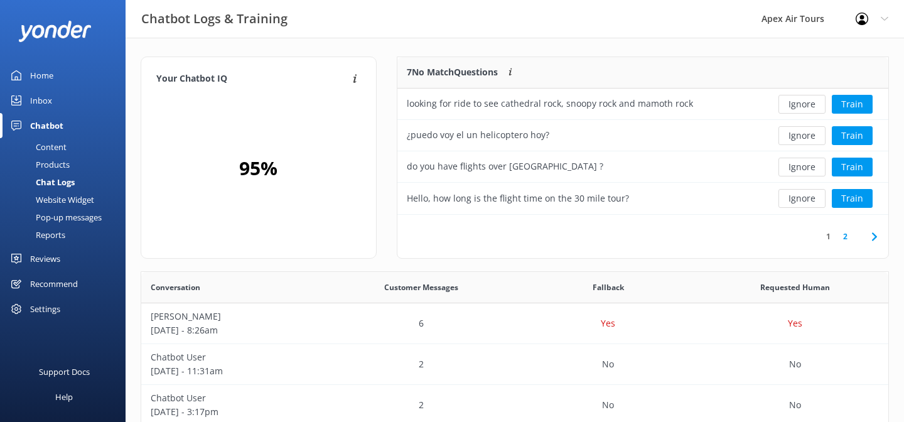
scroll to position [158, 491]
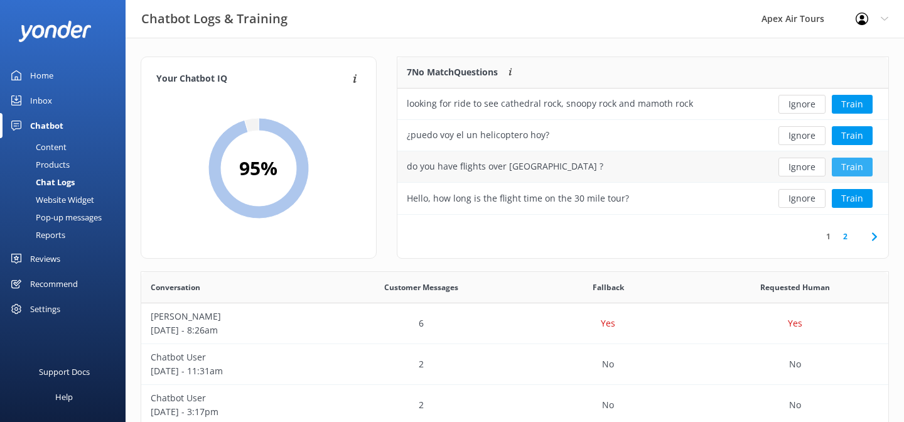
click at [846, 170] on button "Train" at bounding box center [852, 167] width 41 height 19
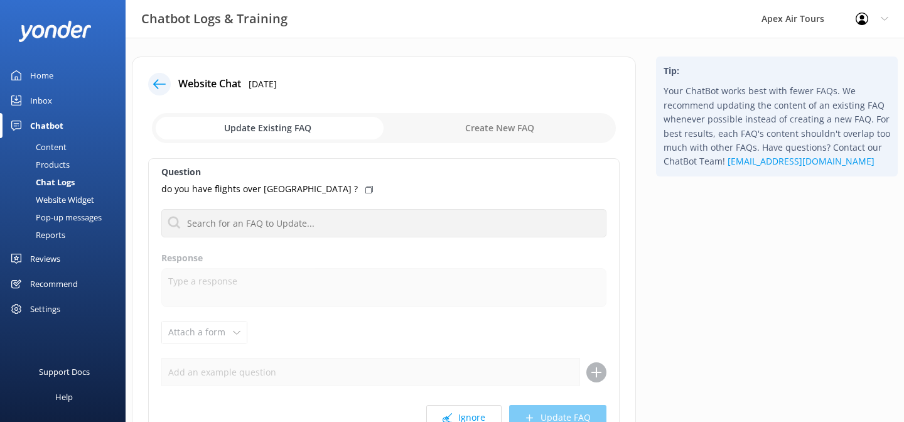
click at [501, 130] on input "checkbox" at bounding box center [384, 128] width 464 height 30
checkbox input "true"
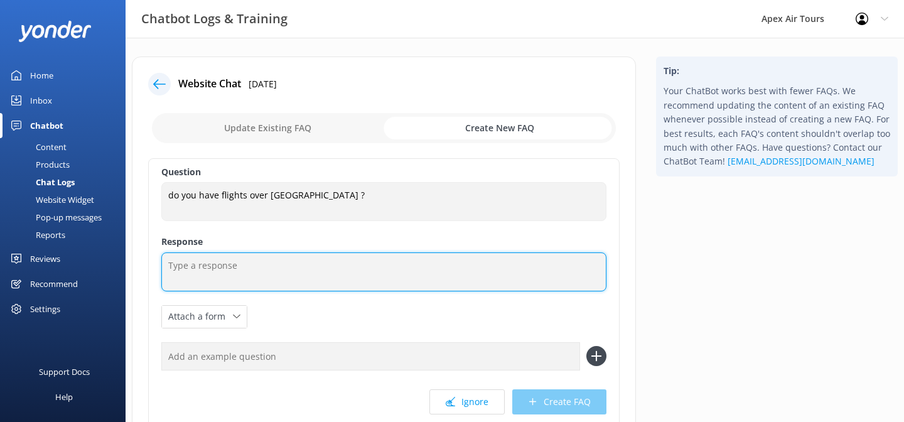
click at [320, 269] on textarea at bounding box center [383, 271] width 445 height 39
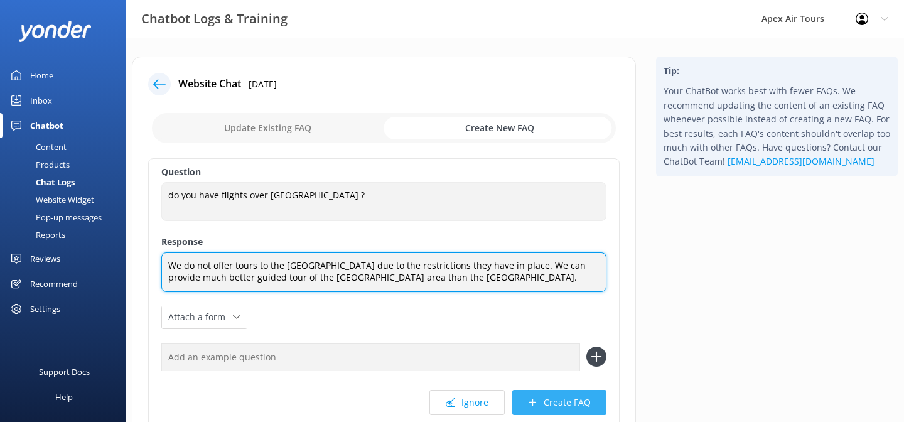
type textarea "We do not offer tours to the Grand Canyon due to the restrictions they have in …"
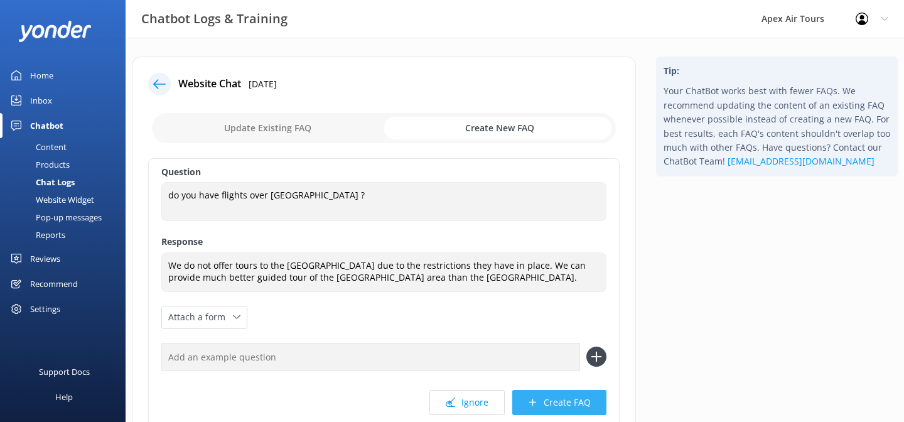
click at [541, 397] on button "Create FAQ" at bounding box center [559, 402] width 94 height 25
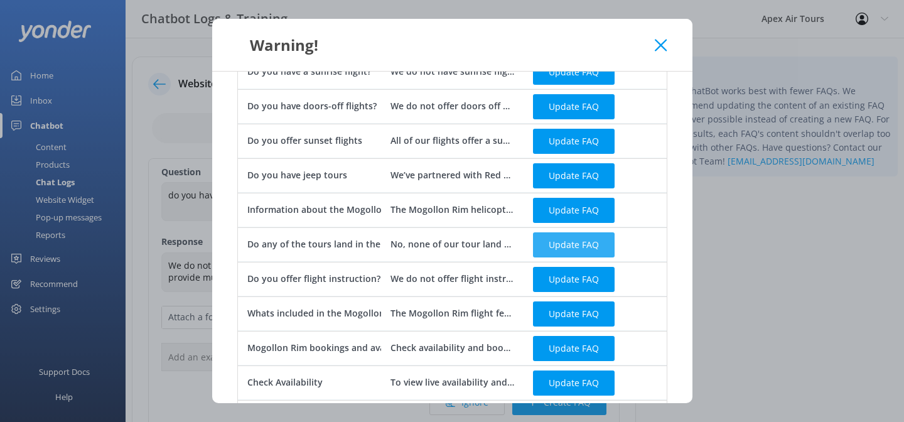
scroll to position [328, 0]
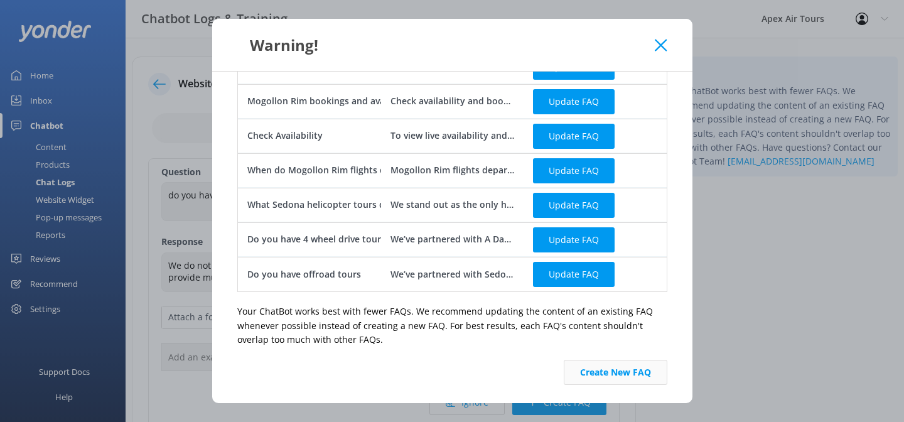
click at [619, 367] on button "Create New FAQ" at bounding box center [616, 372] width 104 height 25
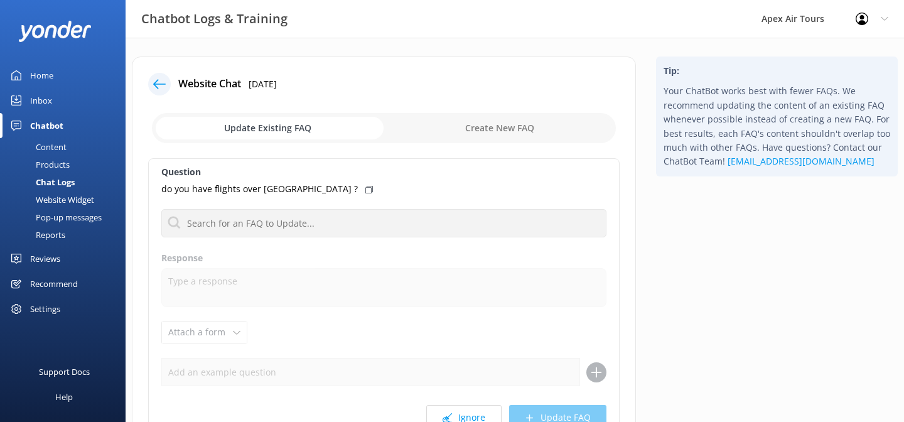
click at [165, 86] on icon at bounding box center [159, 84] width 13 height 13
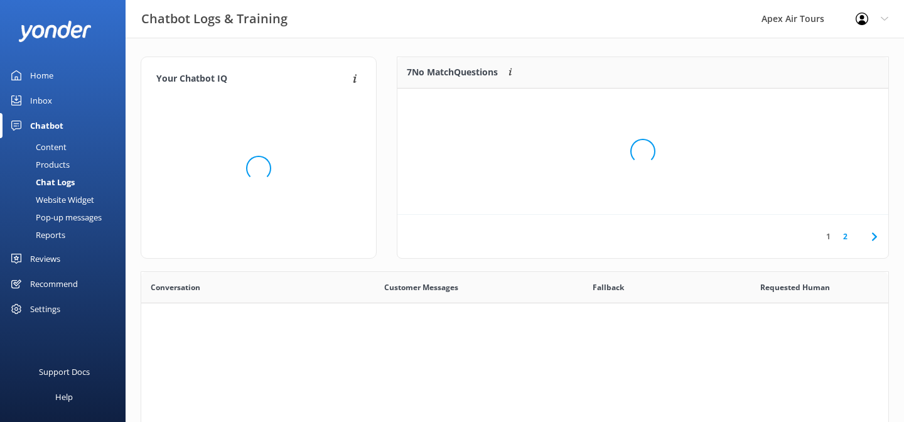
scroll to position [440, 747]
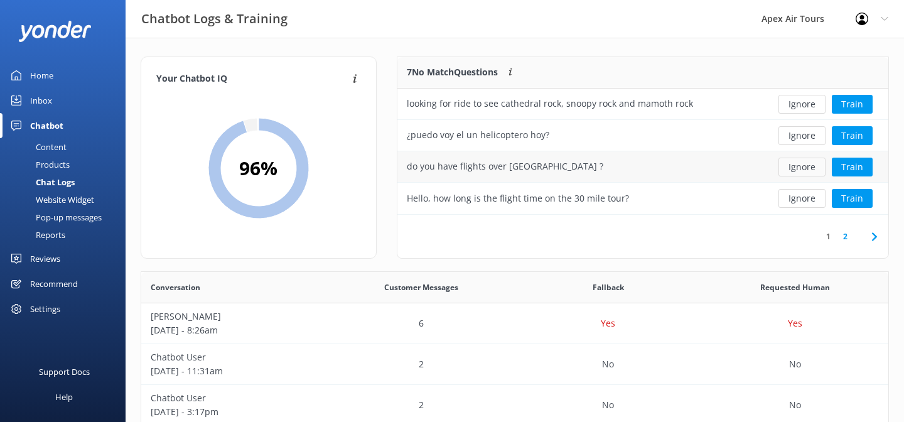
click at [806, 167] on button "Ignore" at bounding box center [802, 167] width 47 height 19
click at [802, 200] on button "Ignore" at bounding box center [802, 198] width 47 height 19
click at [803, 136] on button "Ignore" at bounding box center [802, 135] width 47 height 19
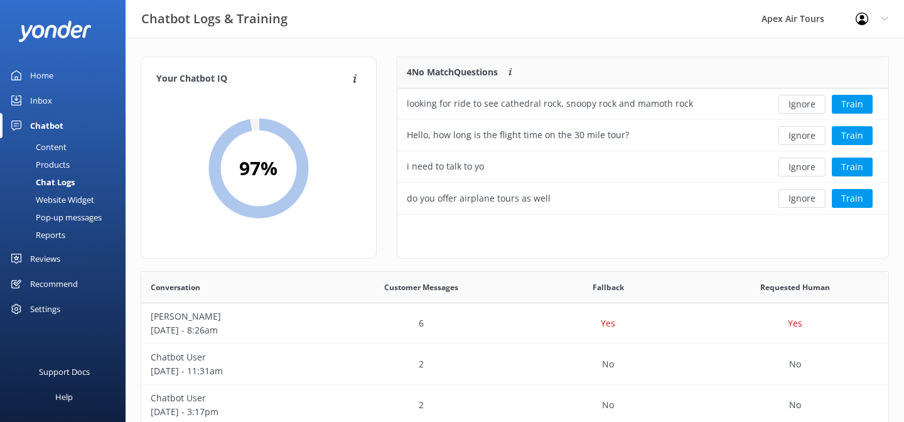
click at [803, 136] on button "Ignore" at bounding box center [802, 135] width 47 height 19
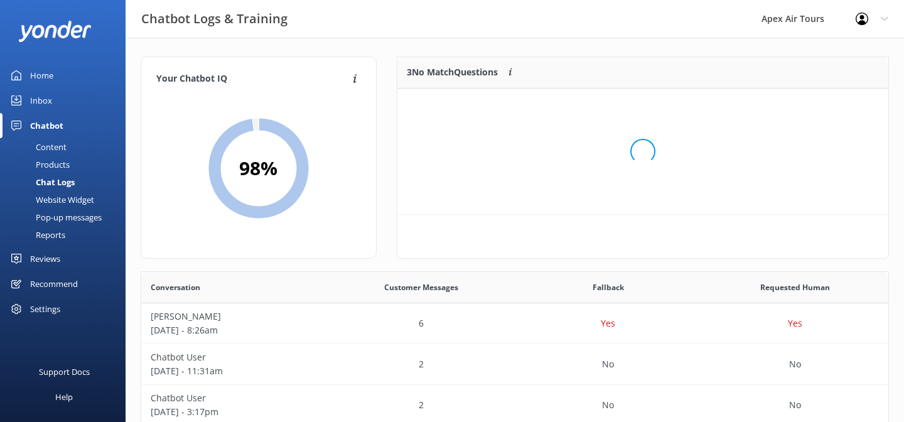
scroll to position [126, 491]
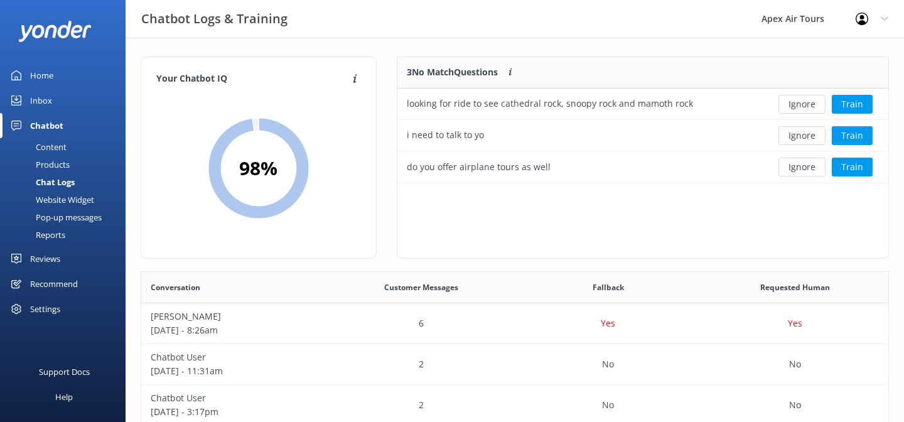
click at [803, 136] on button "Ignore" at bounding box center [802, 135] width 47 height 19
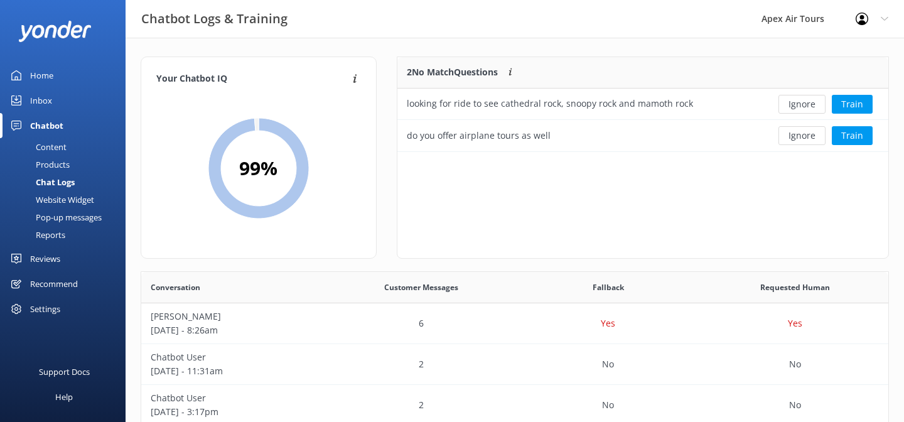
scroll to position [95, 491]
click at [803, 136] on button "Ignore" at bounding box center [802, 135] width 47 height 19
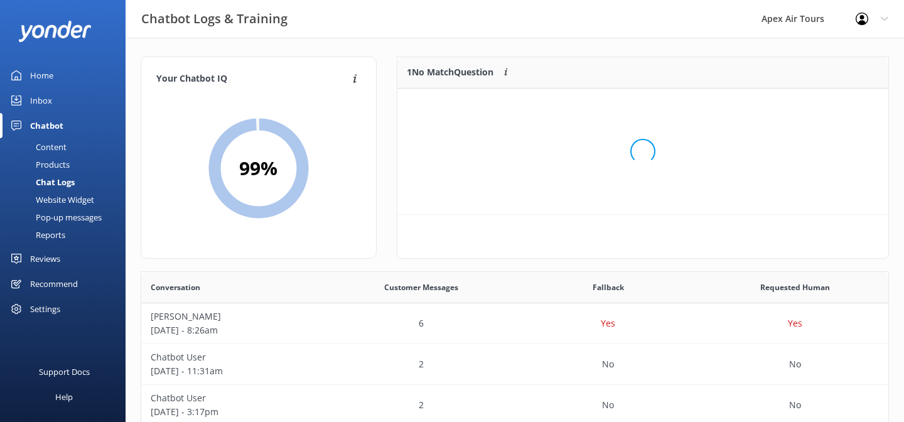
scroll to position [63, 491]
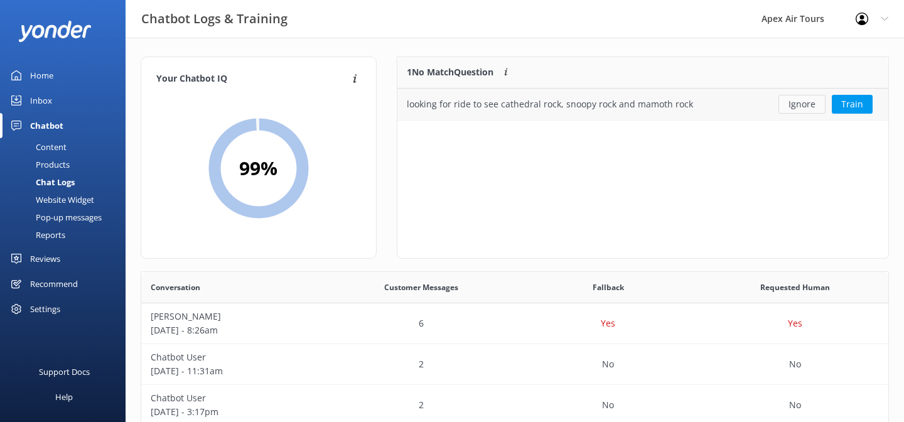
click at [810, 109] on button "Ignore" at bounding box center [802, 104] width 47 height 19
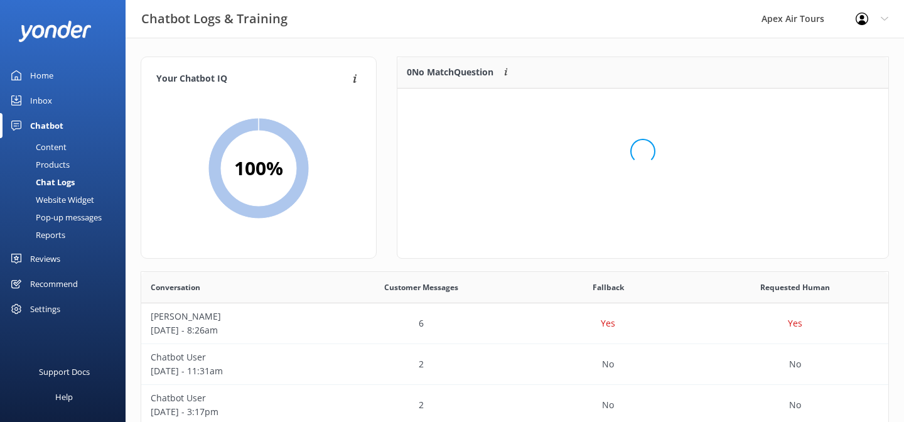
scroll to position [157, 491]
click at [632, 330] on div "Yes" at bounding box center [608, 323] width 187 height 41
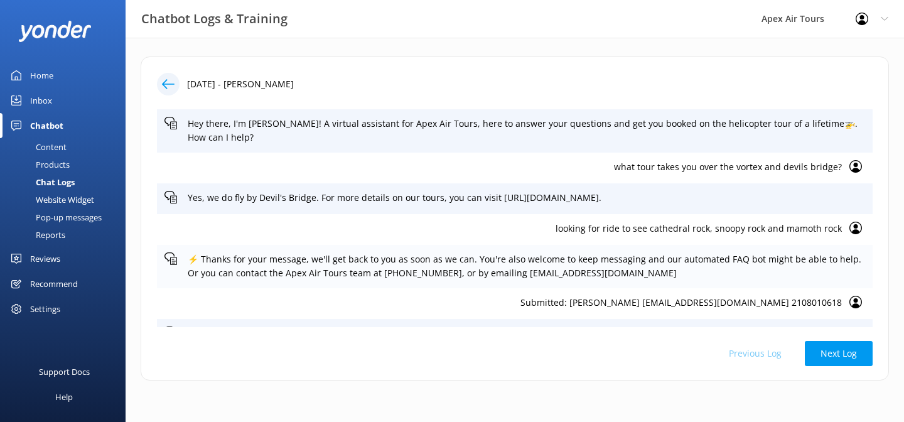
scroll to position [10, 0]
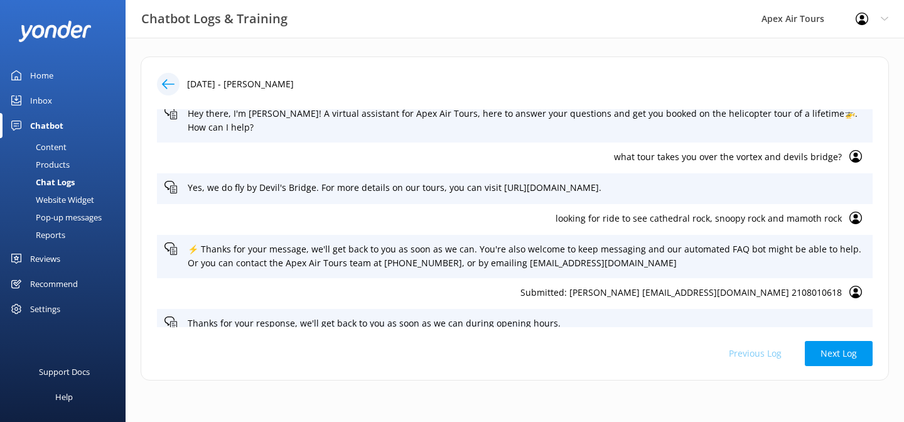
click at [171, 84] on use at bounding box center [168, 83] width 13 height 9
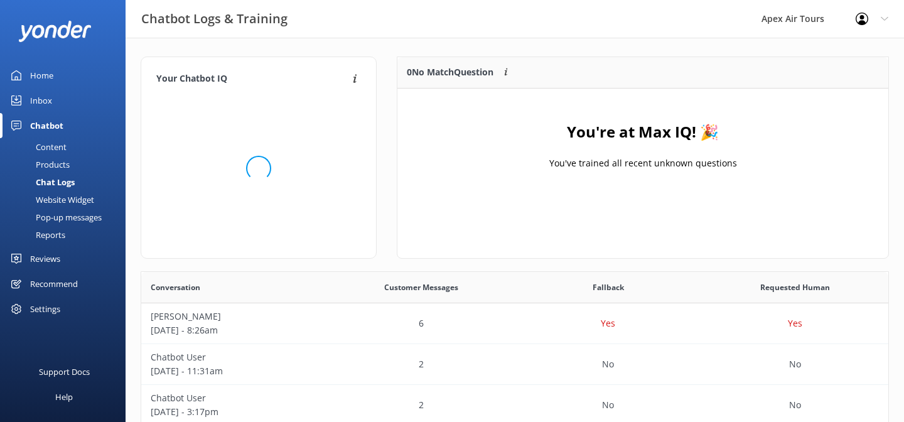
scroll to position [440, 747]
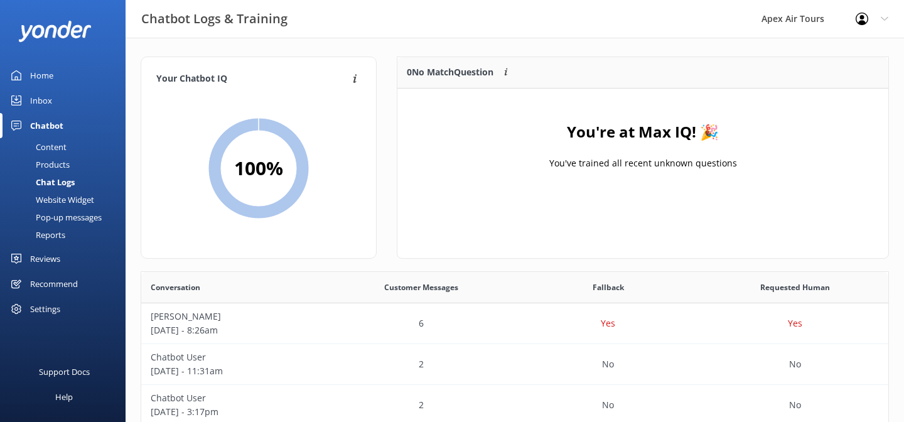
click at [53, 235] on div "Reports" at bounding box center [37, 235] width 58 height 18
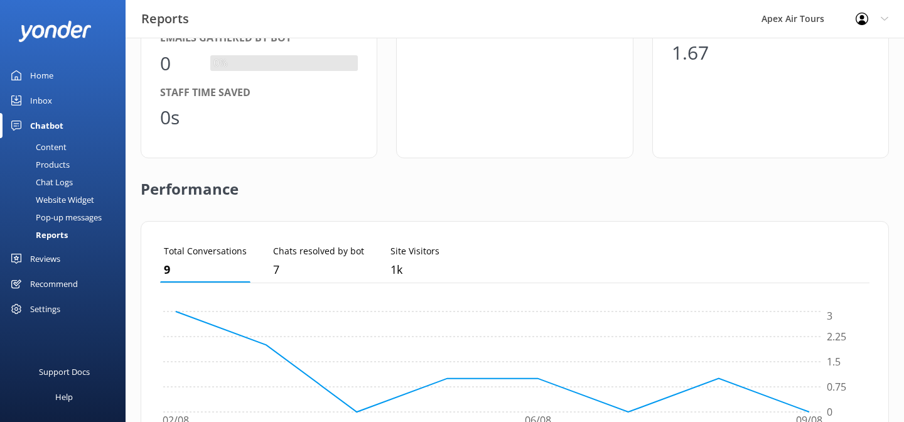
scroll to position [166, 0]
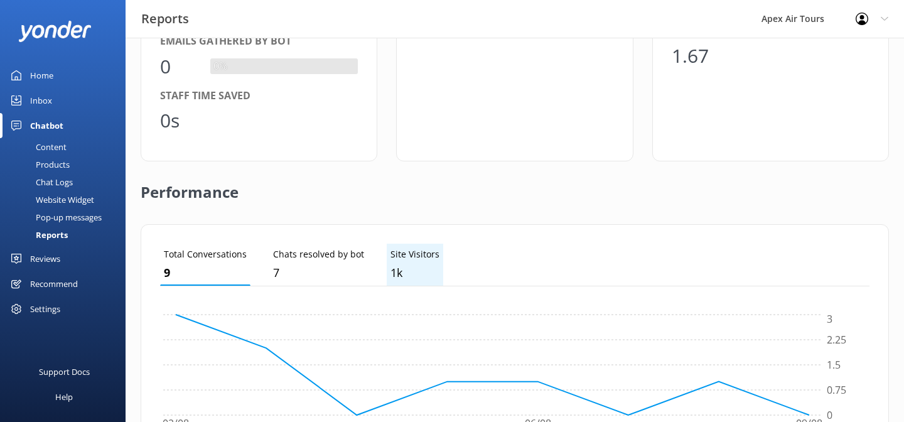
click at [416, 263] on li "Site Visitors 1k" at bounding box center [415, 265] width 57 height 42
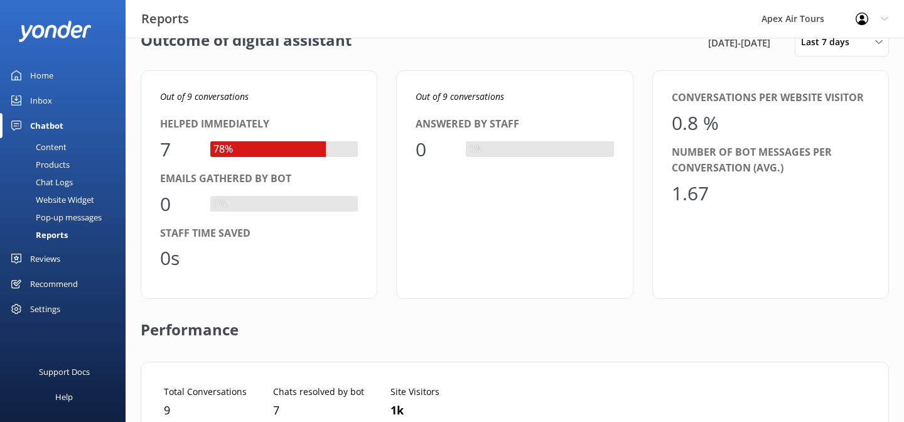
scroll to position [0, 0]
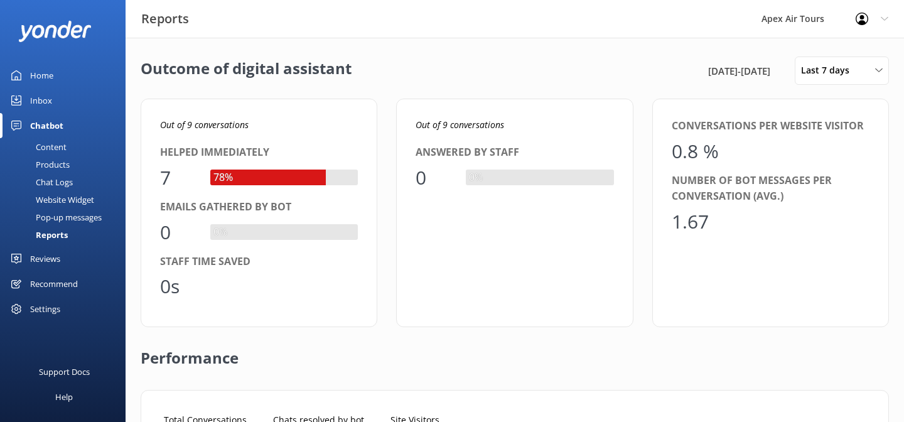
click at [52, 148] on div "Content" at bounding box center [37, 147] width 59 height 18
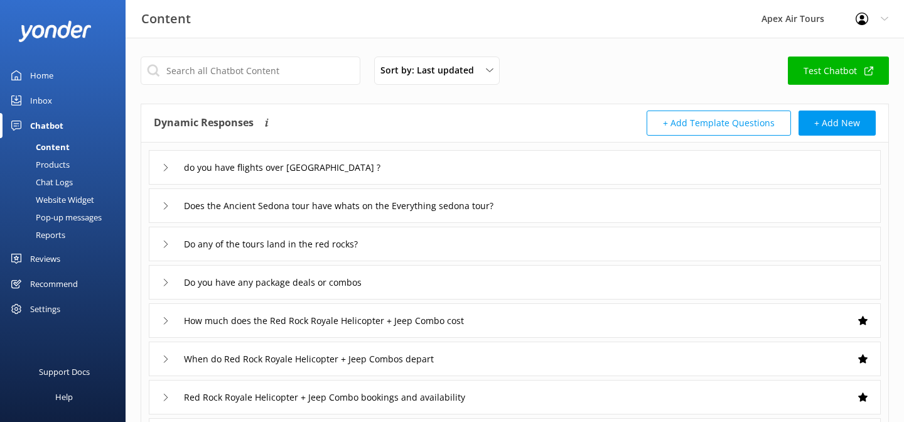
click at [53, 166] on div "Products" at bounding box center [39, 165] width 62 height 18
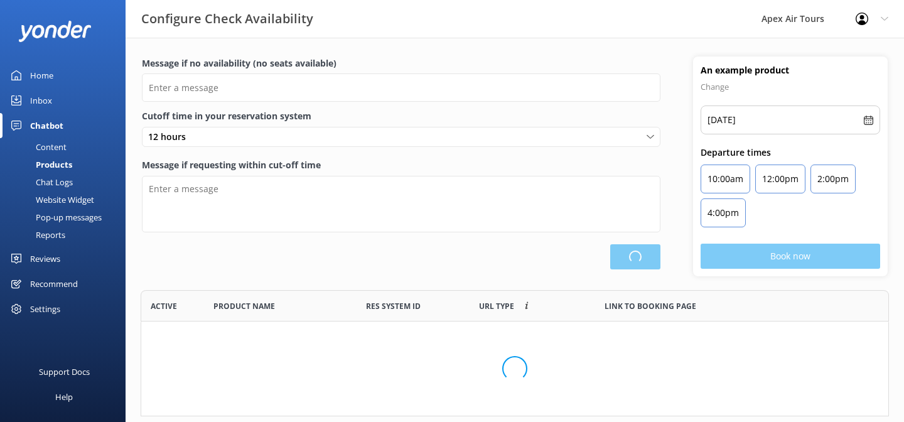
scroll to position [377, 747]
type input "There are no seats available, please check an alternative day"
type textarea "Our online booking system closes {hours} prior to departure. Please contact us …"
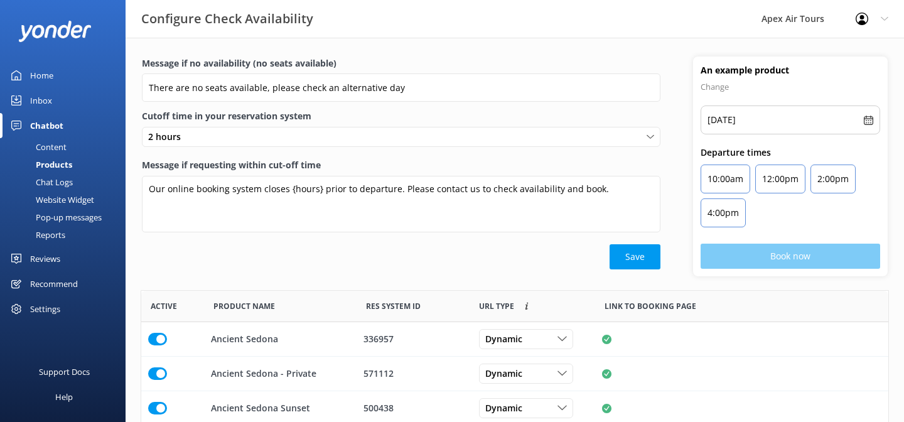
click at [58, 202] on div "Website Widget" at bounding box center [51, 200] width 87 height 18
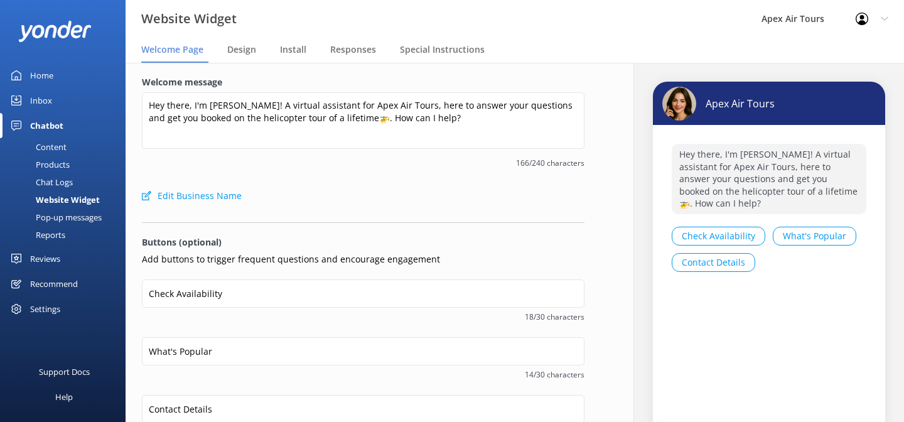
click at [53, 217] on div "Pop-up messages" at bounding box center [55, 217] width 94 height 18
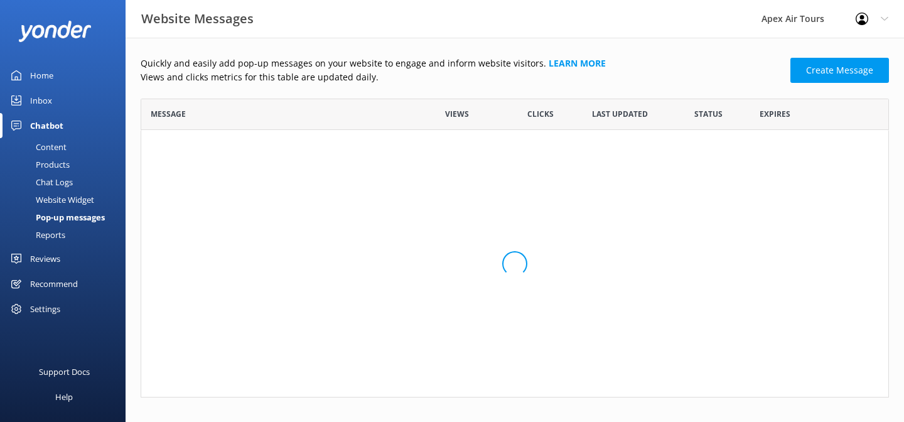
scroll to position [1, 1]
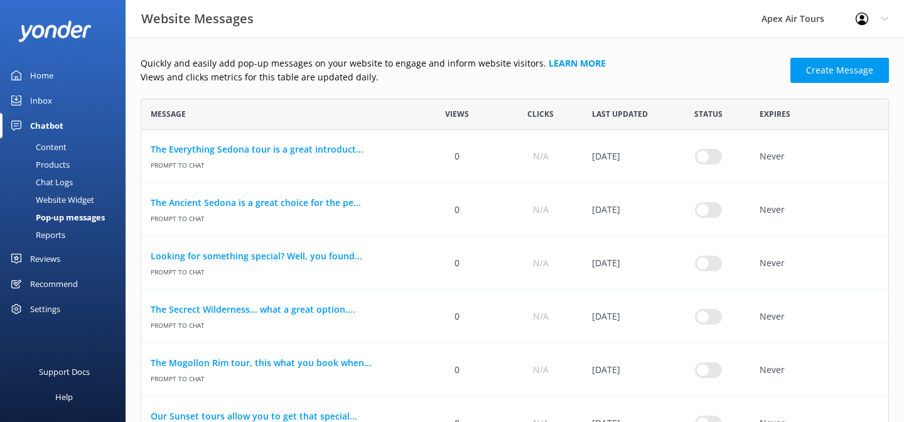
click at [48, 234] on div "Reports" at bounding box center [37, 235] width 58 height 18
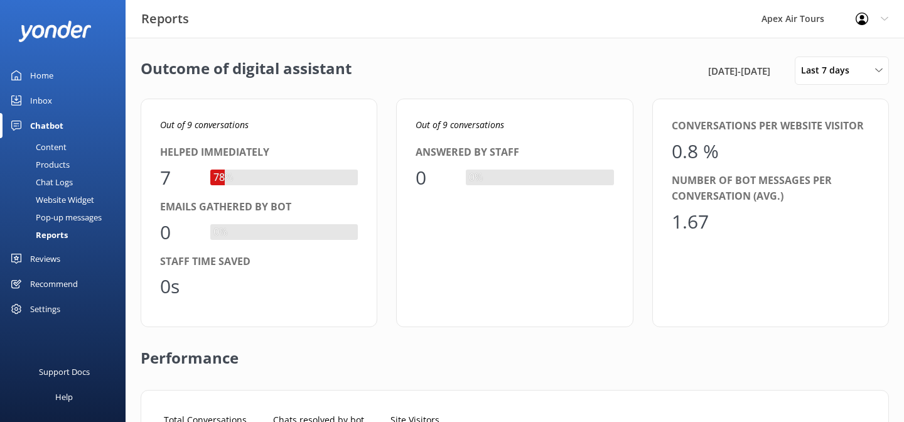
scroll to position [126, 710]
click at [47, 278] on div "Recommend" at bounding box center [54, 283] width 48 height 25
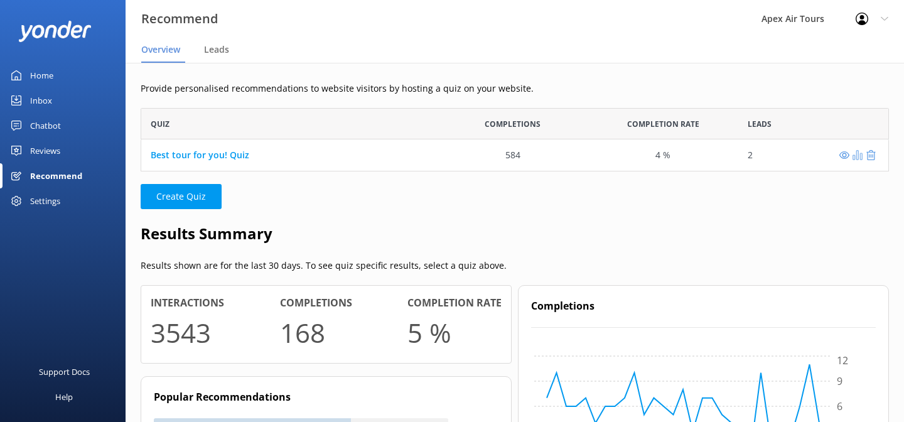
click at [858, 156] on use "grid" at bounding box center [858, 155] width 10 height 10
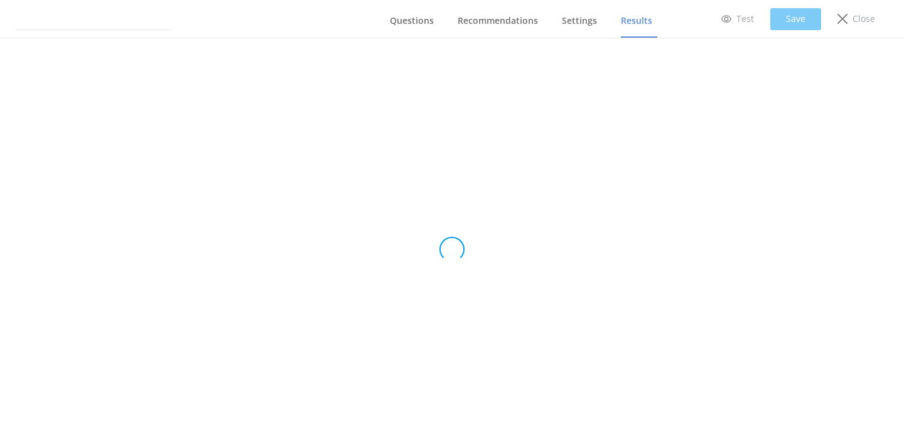
type input "Best tour for you! Quiz"
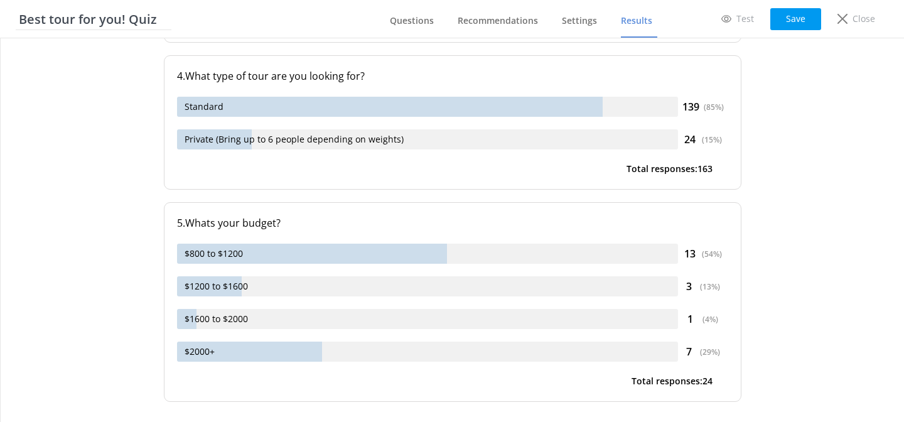
scroll to position [1566, 0]
